Goal: Task Accomplishment & Management: Use online tool/utility

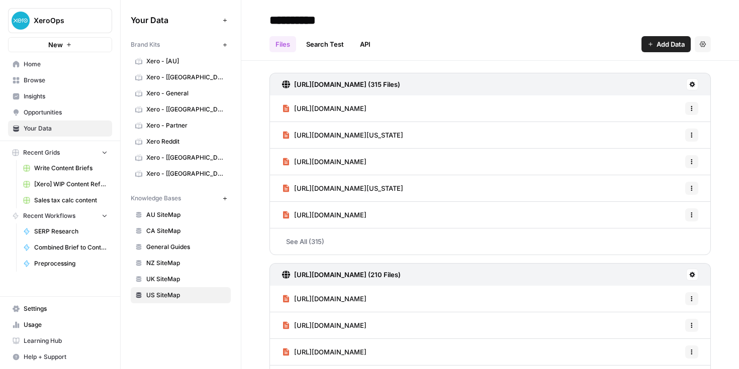
click at [36, 62] on span "Home" at bounding box center [66, 64] width 84 height 9
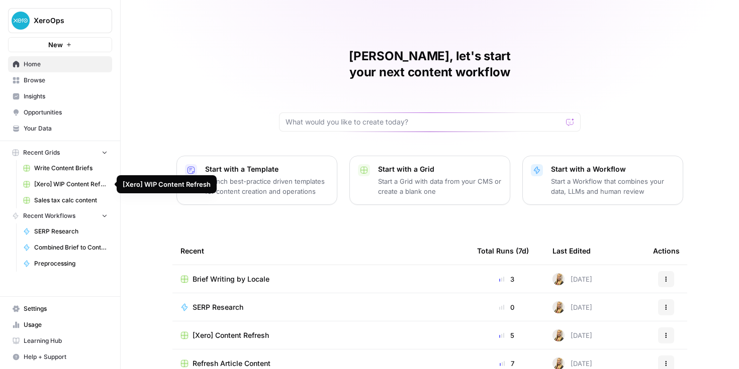
click at [77, 182] on span "[Xero] WIP Content Refresh" at bounding box center [70, 184] width 73 height 9
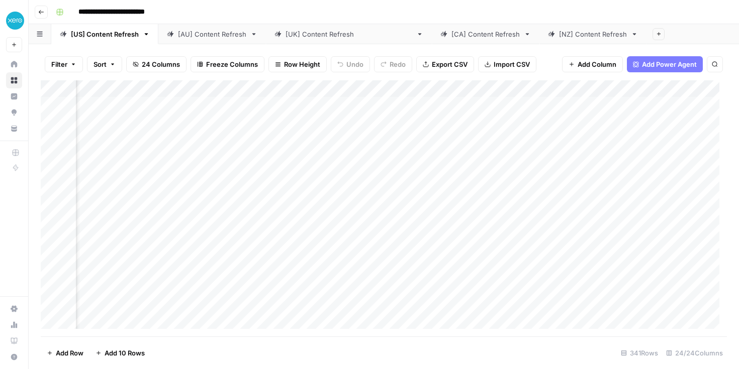
scroll to position [0, 1041]
click at [409, 90] on div "Add Column" at bounding box center [384, 208] width 686 height 256
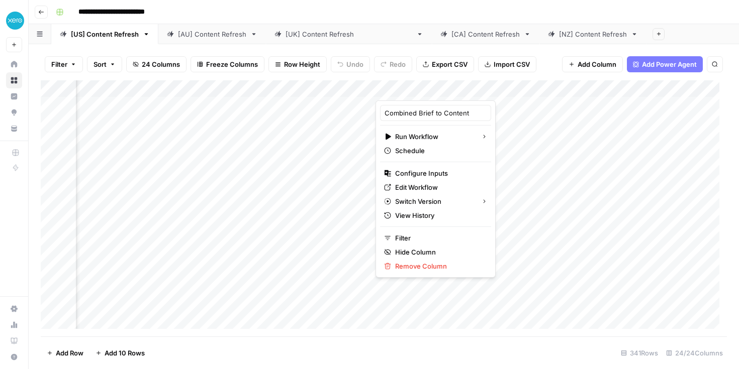
click at [422, 88] on div at bounding box center [420, 90] width 91 height 20
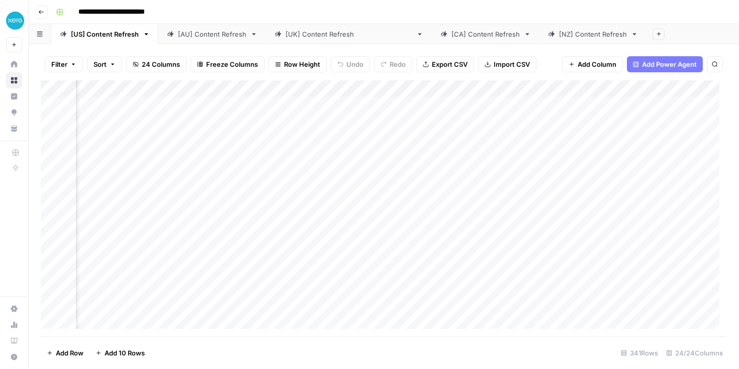
click at [505, 95] on div "Add Column" at bounding box center [384, 208] width 686 height 256
click at [414, 92] on div "Add Column" at bounding box center [384, 208] width 686 height 256
click at [497, 89] on div "Add Column" at bounding box center [384, 208] width 686 height 256
click at [395, 91] on div "Add Column" at bounding box center [384, 208] width 686 height 256
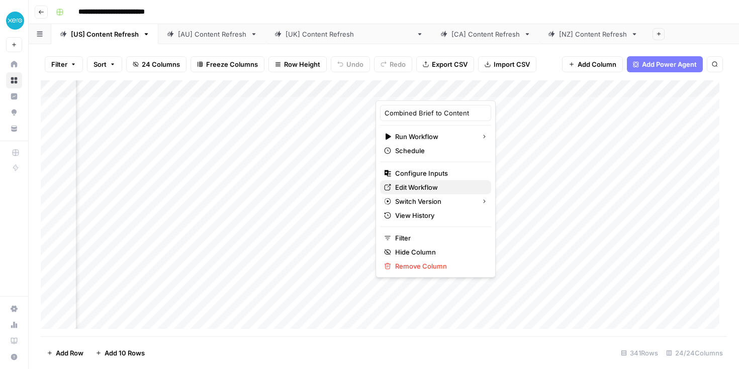
click at [420, 186] on span "Edit Workflow" at bounding box center [439, 187] width 88 height 10
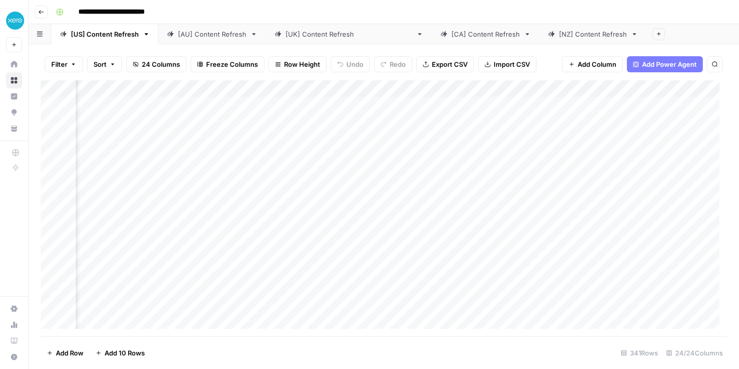
scroll to position [0, 783]
click at [338, 90] on div "Add Column" at bounding box center [384, 208] width 686 height 256
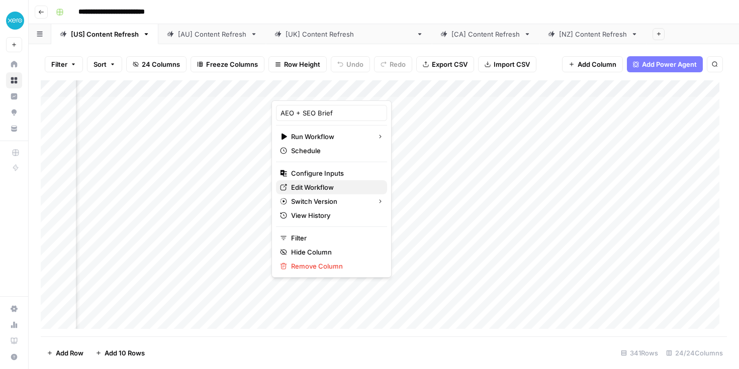
click at [312, 189] on span "Edit Workflow" at bounding box center [335, 187] width 88 height 10
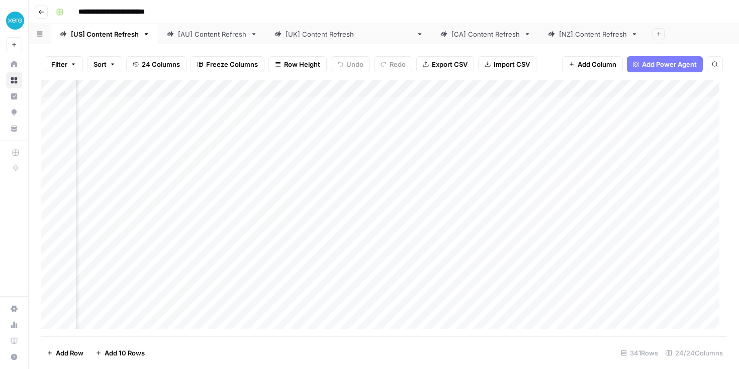
click at [655, 26] on div "Add Sheet" at bounding box center [692, 34] width 92 height 20
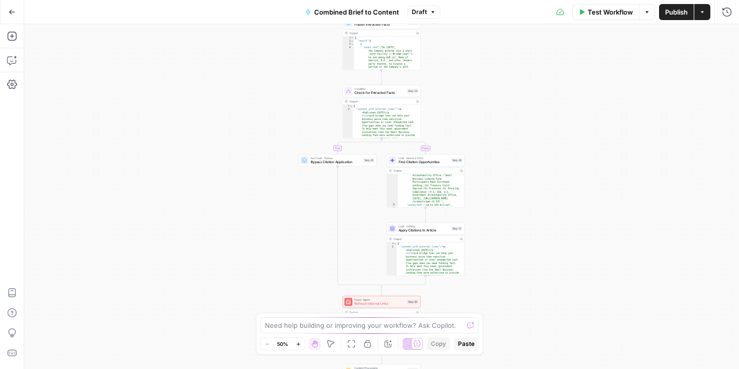
scroll to position [117, 0]
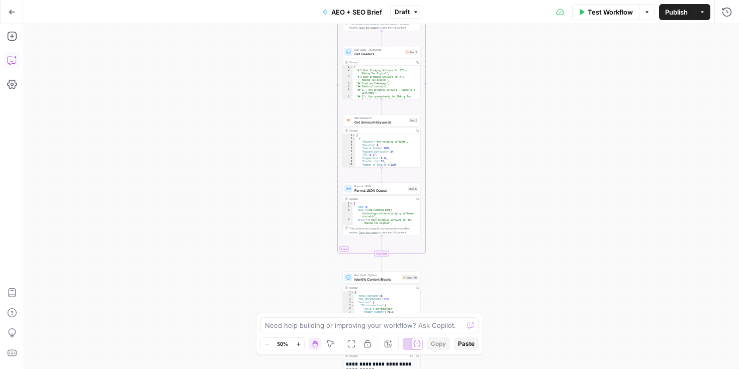
click at [7, 58] on icon "button" at bounding box center [11, 61] width 9 height 8
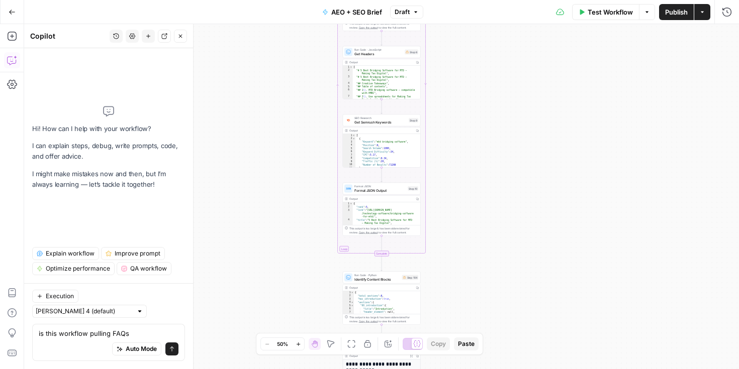
type textarea "is this workflow pulling FAQs"
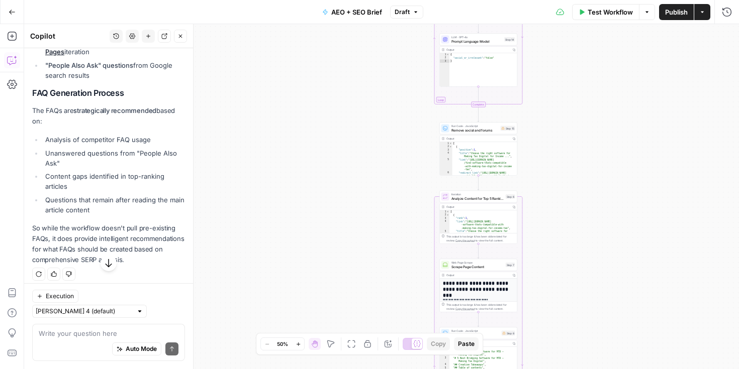
scroll to position [413, 0]
click at [80, 167] on li "Unanswered questions from "People Also Ask"" at bounding box center [114, 157] width 142 height 20
click at [83, 167] on li "Unanswered questions from "People Also Ask"" at bounding box center [114, 157] width 142 height 20
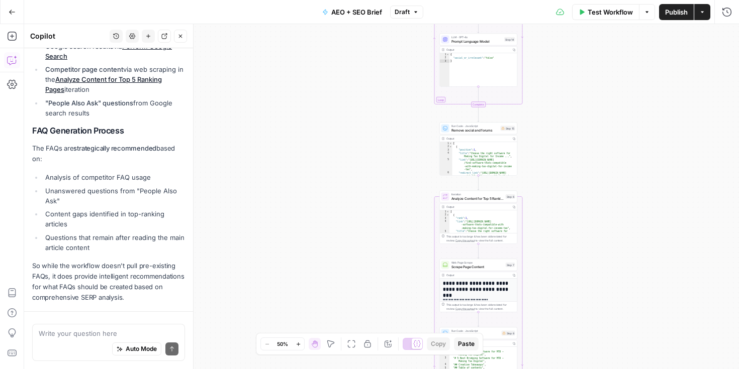
scroll to position [435, 0]
